Goal: Navigation & Orientation: Find specific page/section

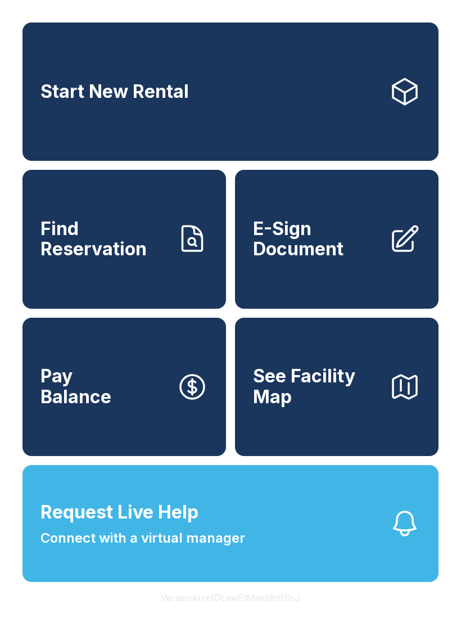
click at [102, 135] on link "Start New Rental" at bounding box center [231, 92] width 416 height 138
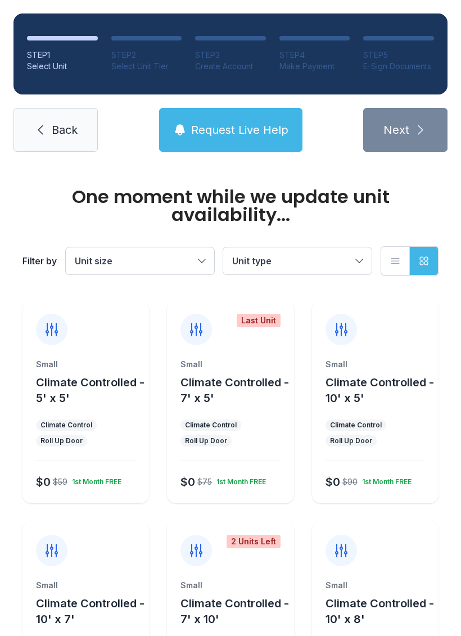
click at [41, 133] on icon at bounding box center [41, 130] width 14 height 14
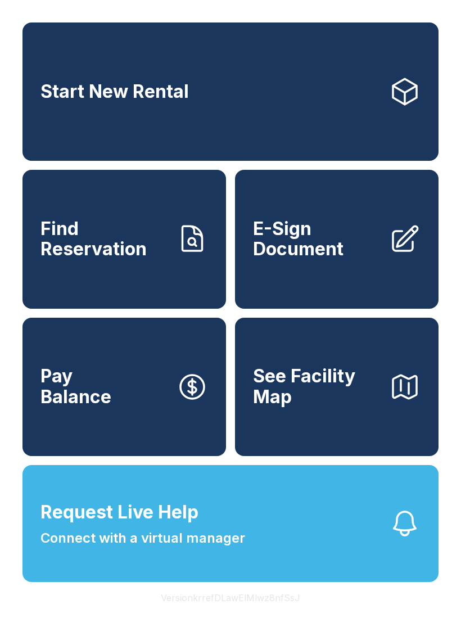
click at [88, 255] on span "Find Reservation" at bounding box center [104, 239] width 127 height 41
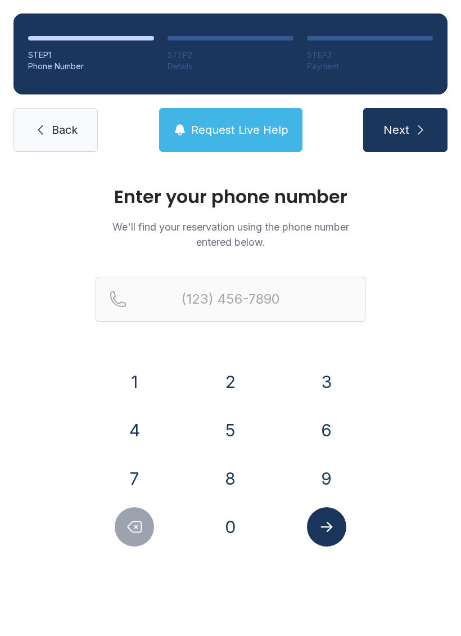
click at [43, 129] on icon at bounding box center [41, 130] width 14 height 14
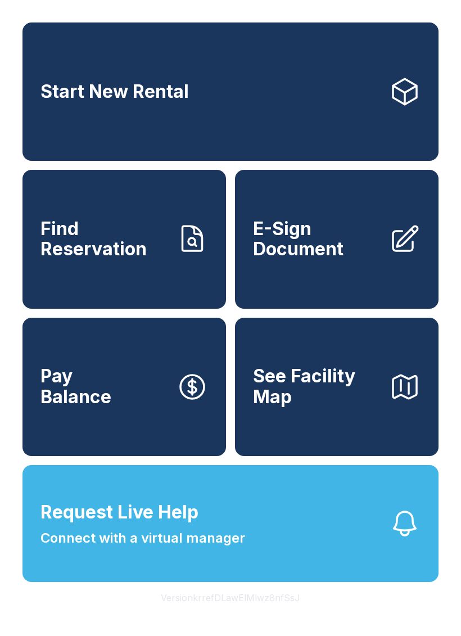
click at [286, 292] on link "E-Sign Document" at bounding box center [337, 239] width 204 height 138
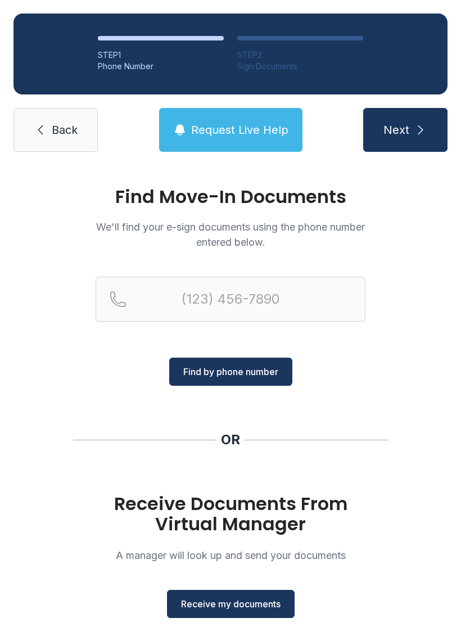
click at [56, 137] on span "Back" at bounding box center [65, 130] width 26 height 16
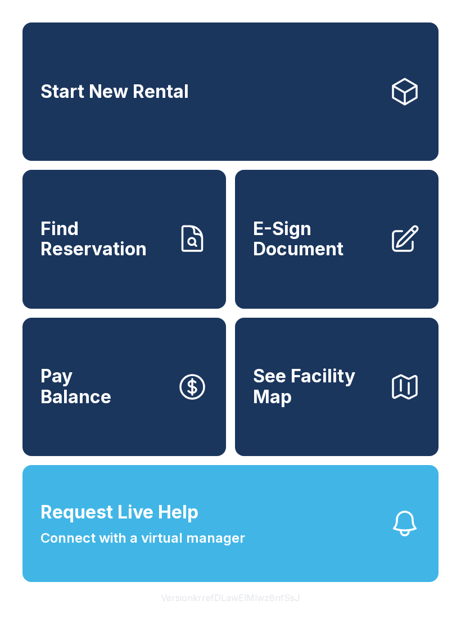
click at [107, 407] on span "Pay Balance" at bounding box center [76, 386] width 71 height 41
click at [298, 390] on span "See Facility Map" at bounding box center [316, 386] width 127 height 41
click at [117, 422] on button "Pay Balance" at bounding box center [125, 387] width 204 height 138
click at [320, 441] on button "See Facility Map" at bounding box center [337, 387] width 204 height 138
click at [311, 407] on span "See Facility Map" at bounding box center [316, 386] width 127 height 41
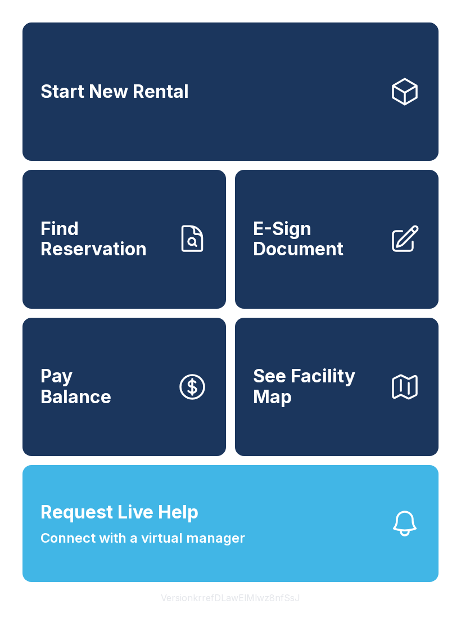
click at [107, 398] on span "Pay Balance" at bounding box center [76, 386] width 71 height 41
click at [95, 260] on span "Find Reservation" at bounding box center [104, 239] width 127 height 41
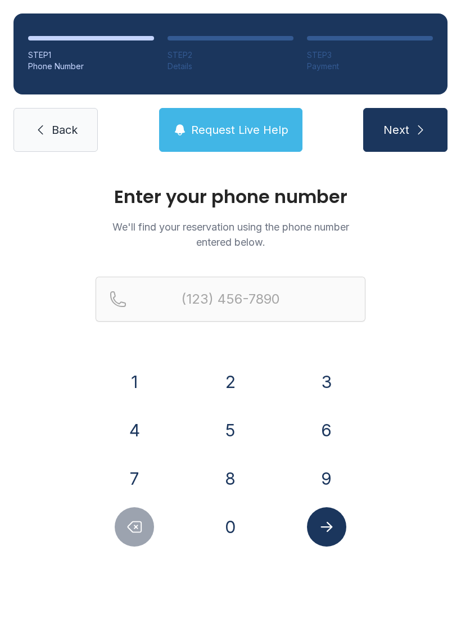
click at [38, 124] on icon at bounding box center [41, 130] width 14 height 14
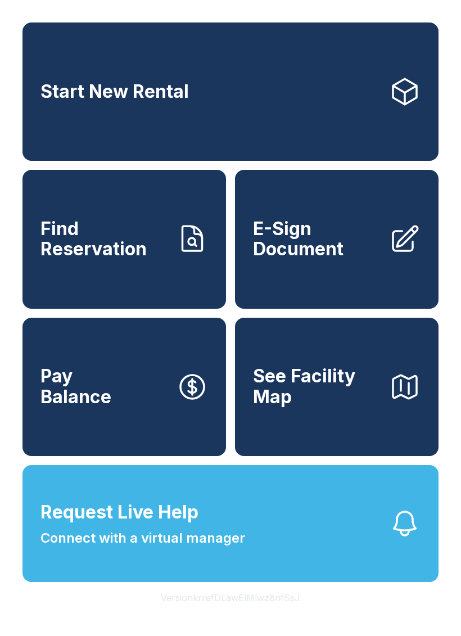
click at [314, 258] on span "E-Sign Document" at bounding box center [316, 239] width 127 height 41
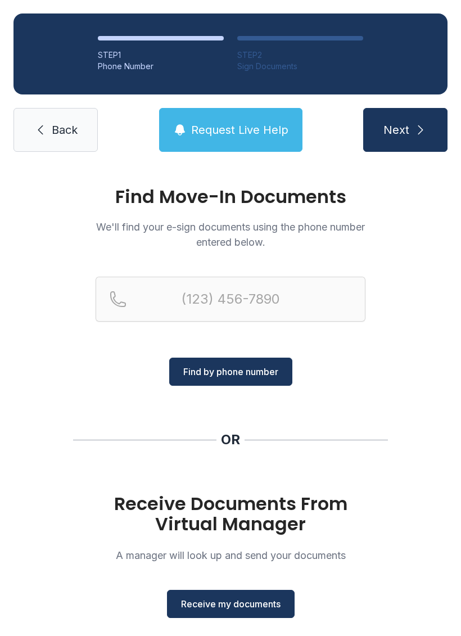
click at [50, 115] on link "Back" at bounding box center [56, 130] width 84 height 44
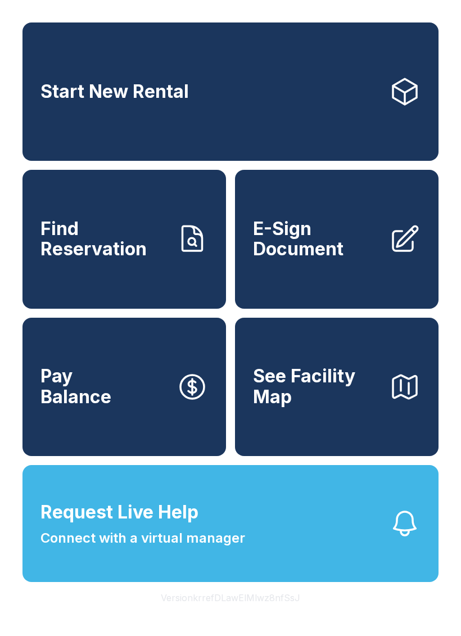
click at [105, 102] on span "Start New Rental" at bounding box center [115, 92] width 149 height 21
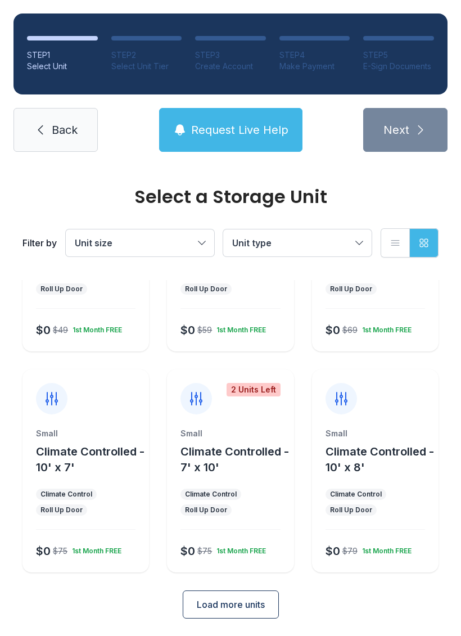
click at [209, 607] on span "Load more units" at bounding box center [231, 605] width 68 height 14
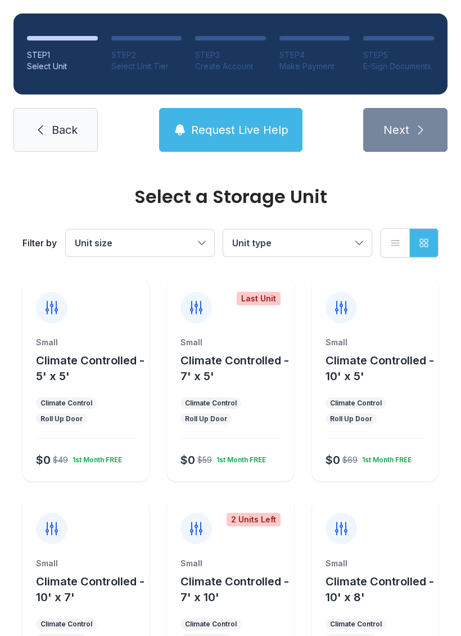
scroll to position [-2, 0]
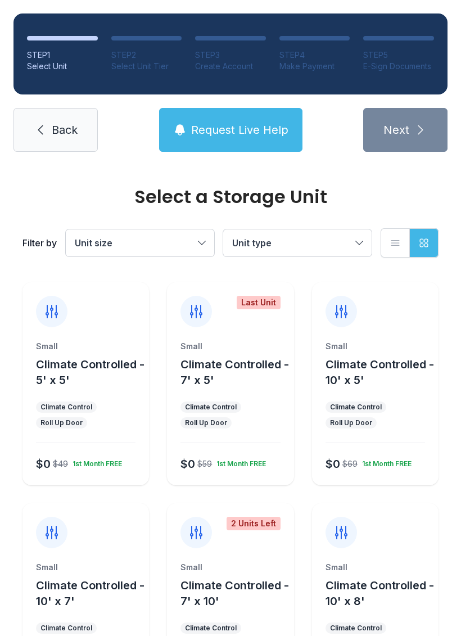
click at [39, 134] on icon at bounding box center [41, 130] width 14 height 14
